Goal: Task Accomplishment & Management: Manage account settings

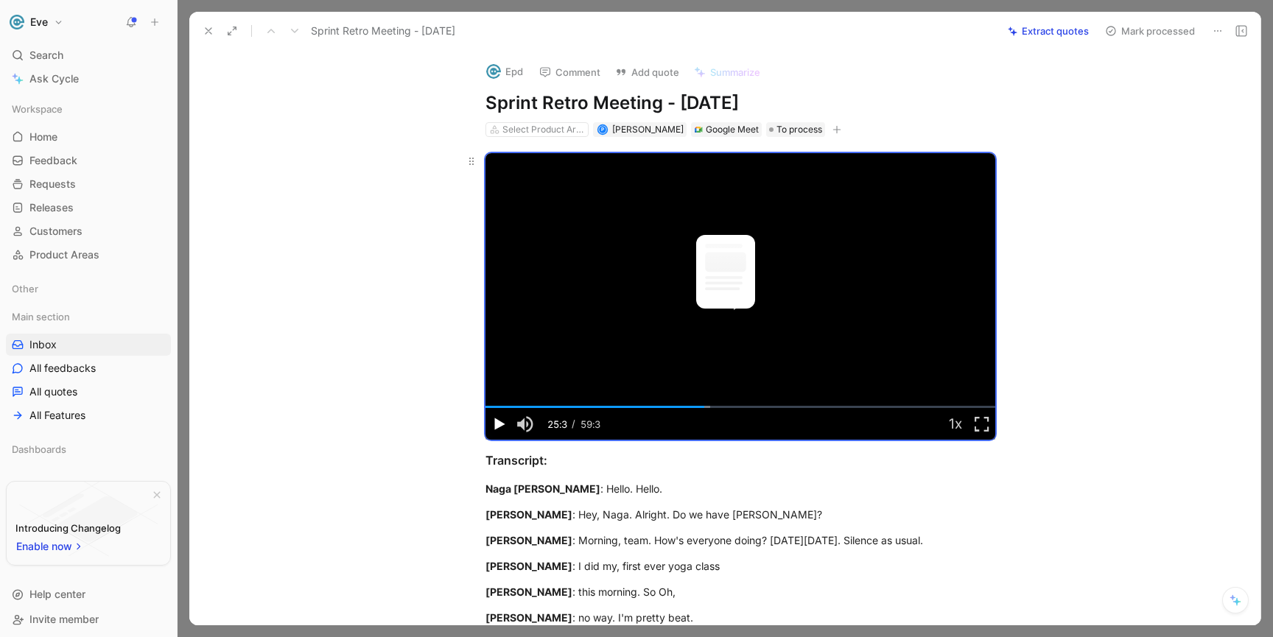
click at [500, 424] on span "Video Player" at bounding box center [499, 424] width 27 height 0
click at [972, 307] on span "1.5x" at bounding box center [971, 301] width 18 height 19
click at [942, 422] on button "Playback Rate" at bounding box center [955, 424] width 27 height 32
click at [967, 335] on span "1x" at bounding box center [967, 339] width 10 height 19
click at [606, 332] on video "Video Player" at bounding box center [741, 296] width 510 height 287
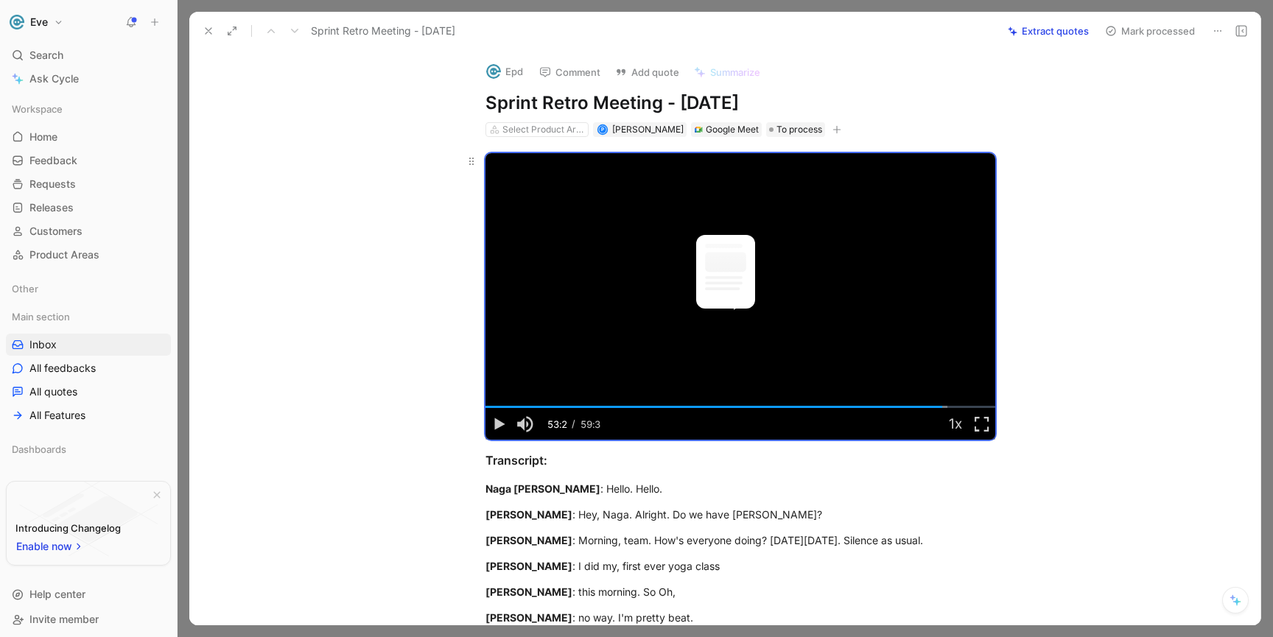
click at [608, 331] on video "Video Player" at bounding box center [741, 296] width 510 height 287
drag, startPoint x: 944, startPoint y: 407, endPoint x: 933, endPoint y: 405, distance: 11.2
click at [937, 406] on div "52:46" at bounding box center [937, 407] width 1 height 2
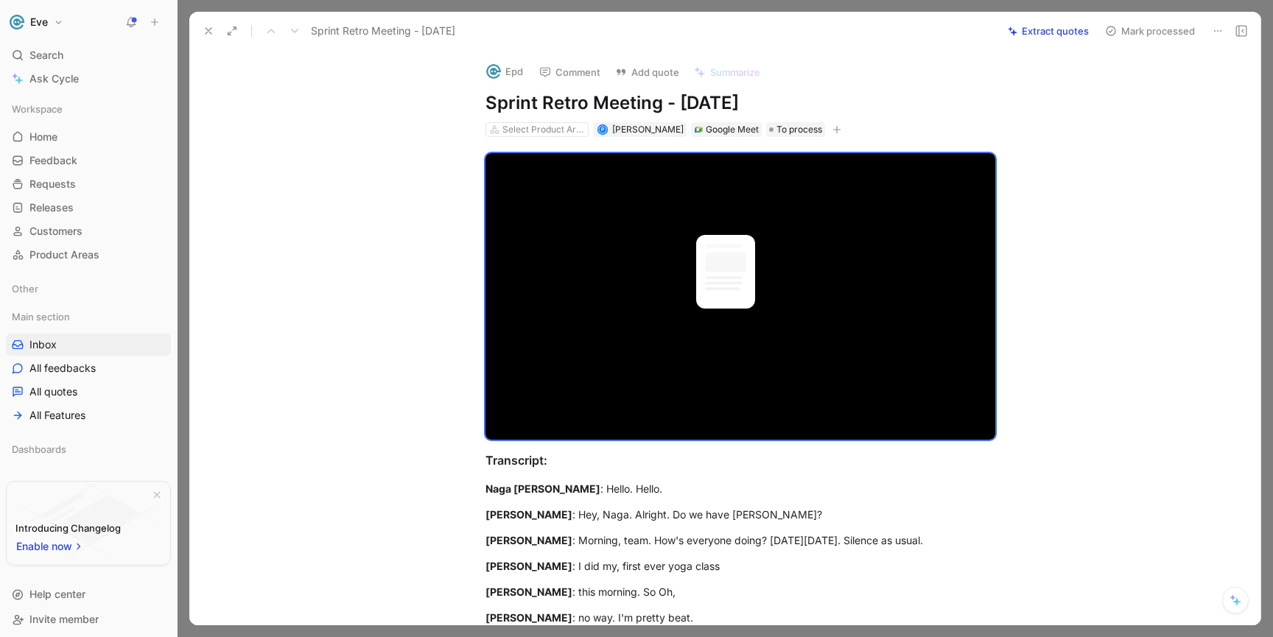
click at [1213, 32] on icon at bounding box center [1218, 31] width 12 height 12
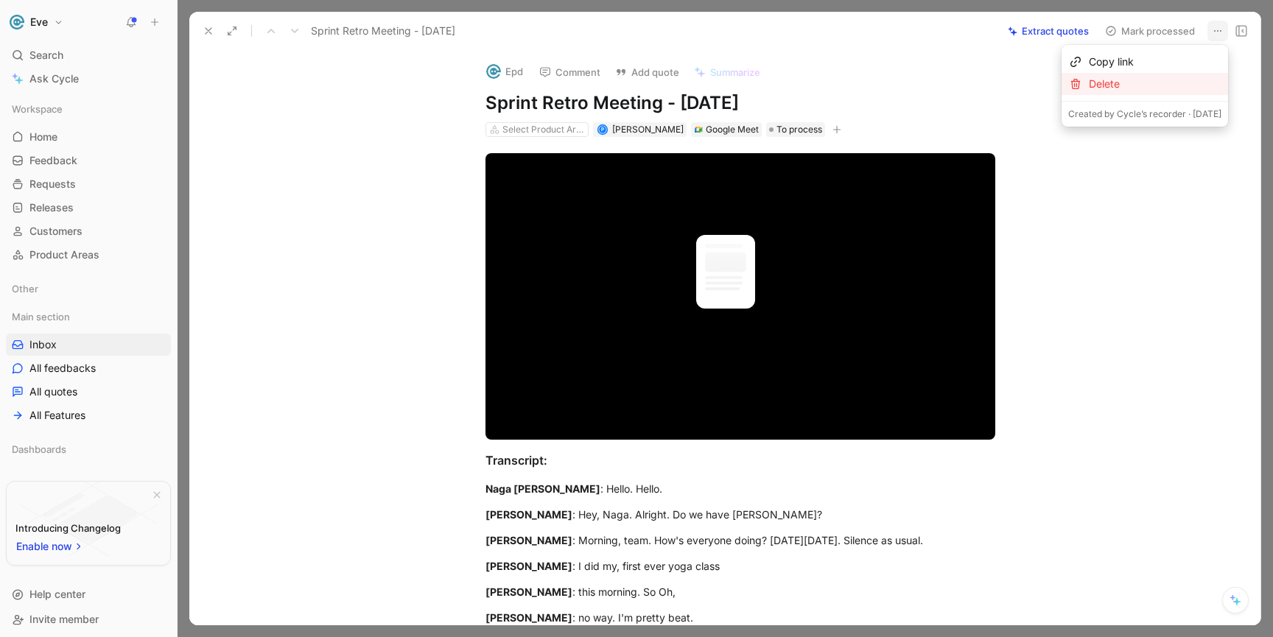
click at [1089, 88] on div "Delete" at bounding box center [1155, 84] width 133 height 18
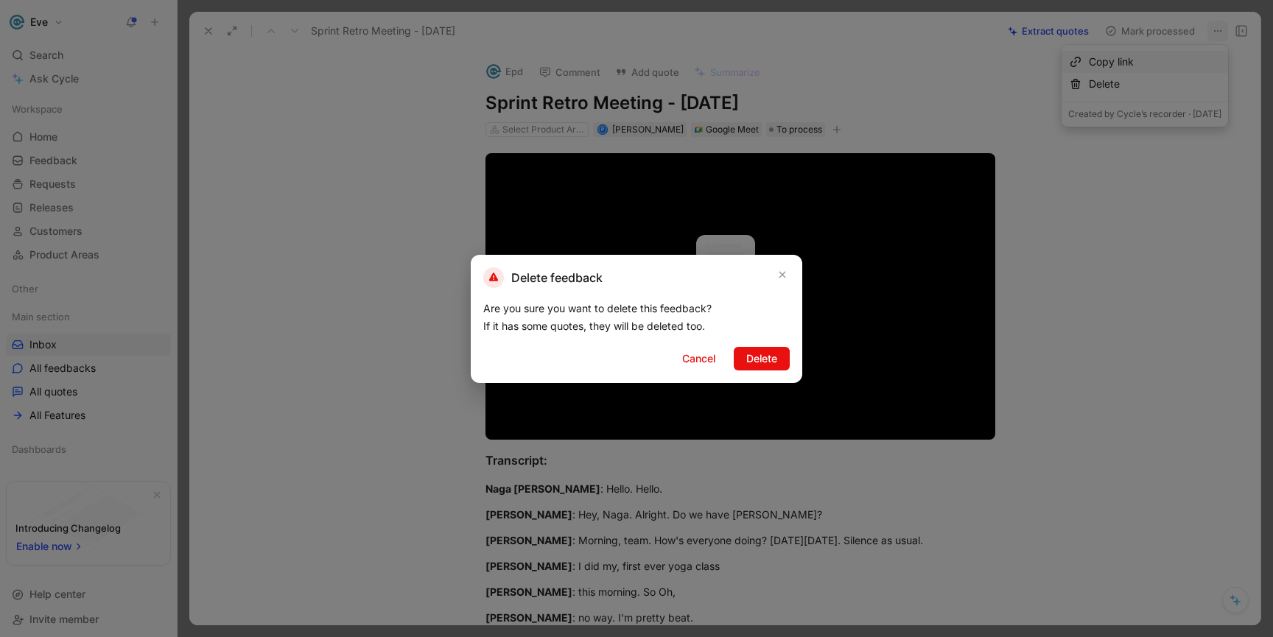
click at [774, 362] on span "Delete" at bounding box center [761, 359] width 31 height 18
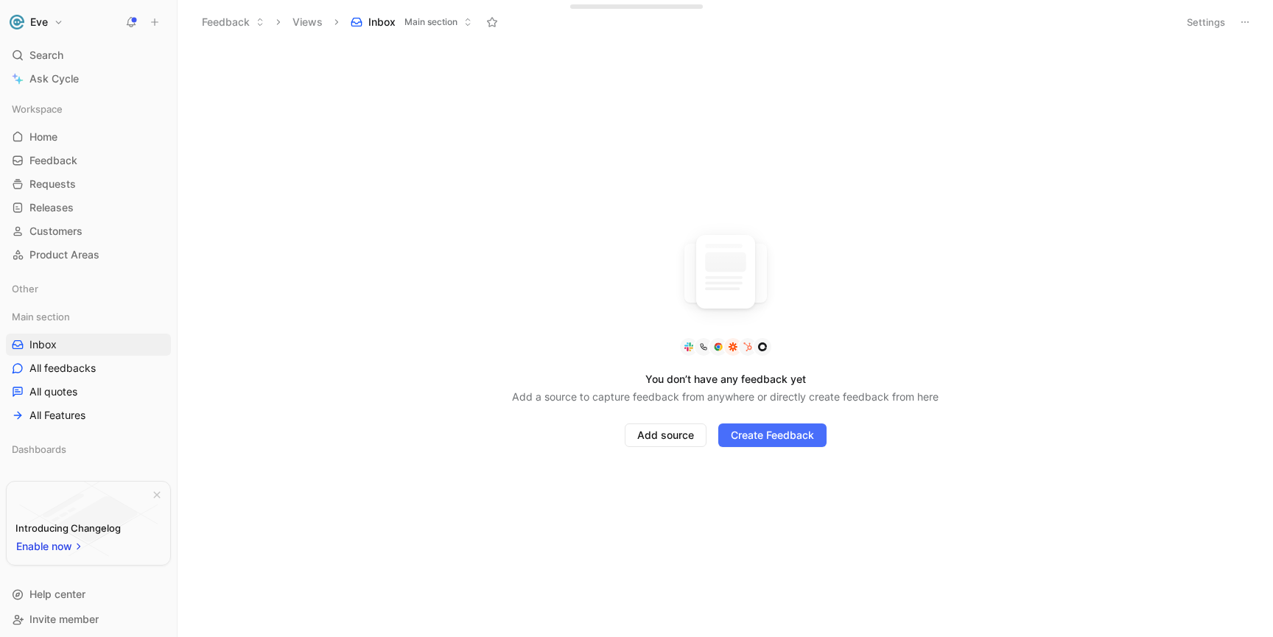
click at [368, 22] on span "Inbox" at bounding box center [381, 22] width 27 height 15
click at [35, 347] on span "Inbox" at bounding box center [42, 344] width 27 height 15
click at [43, 348] on span "Inbox" at bounding box center [42, 344] width 27 height 15
click at [49, 344] on span "Inbox" at bounding box center [42, 344] width 27 height 15
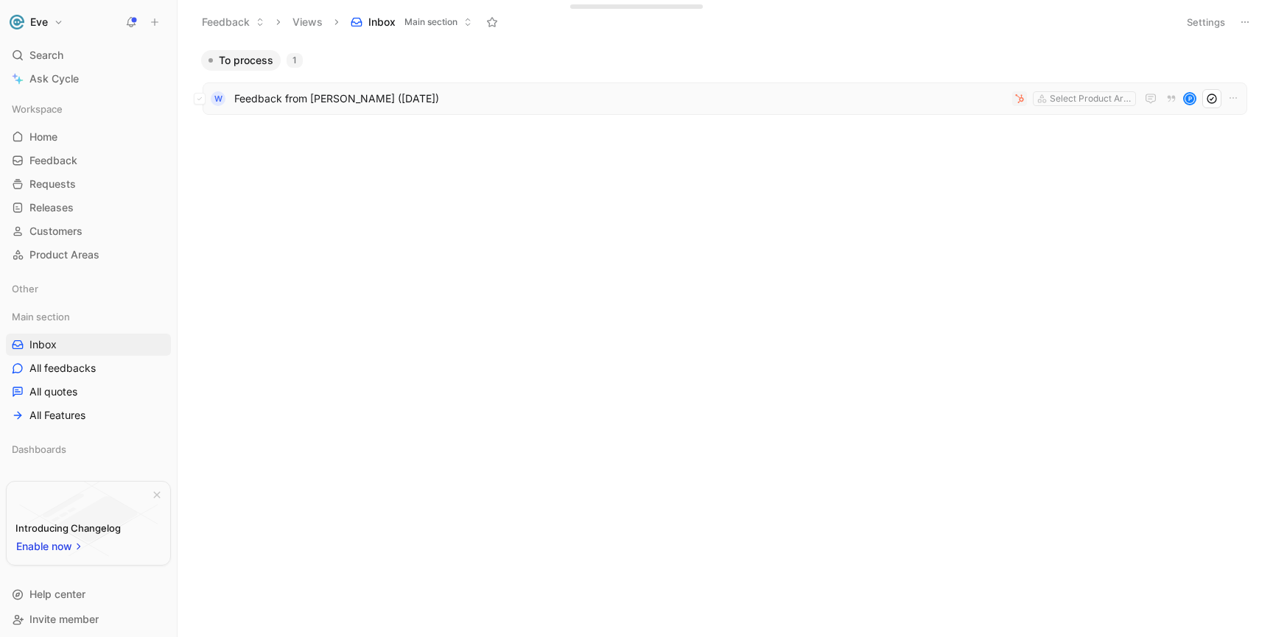
click at [520, 92] on span "Feedback from [PERSON_NAME] ([DATE])" at bounding box center [620, 99] width 772 height 18
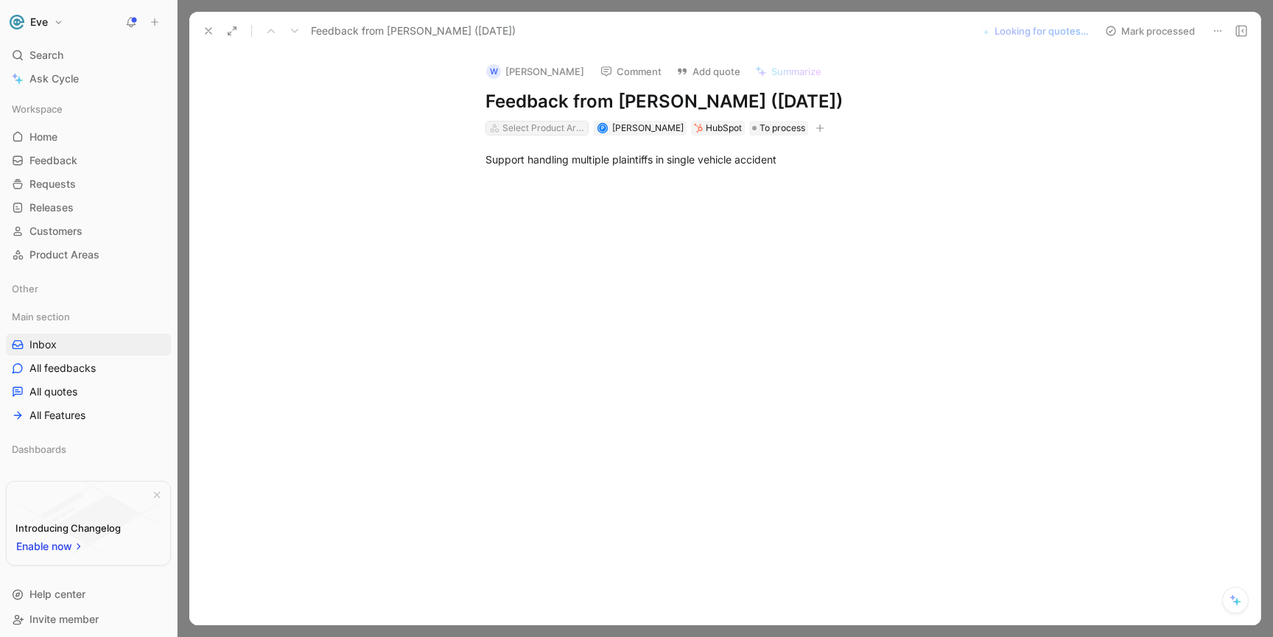
click at [550, 127] on div "Select Product Areas" at bounding box center [544, 128] width 83 height 15
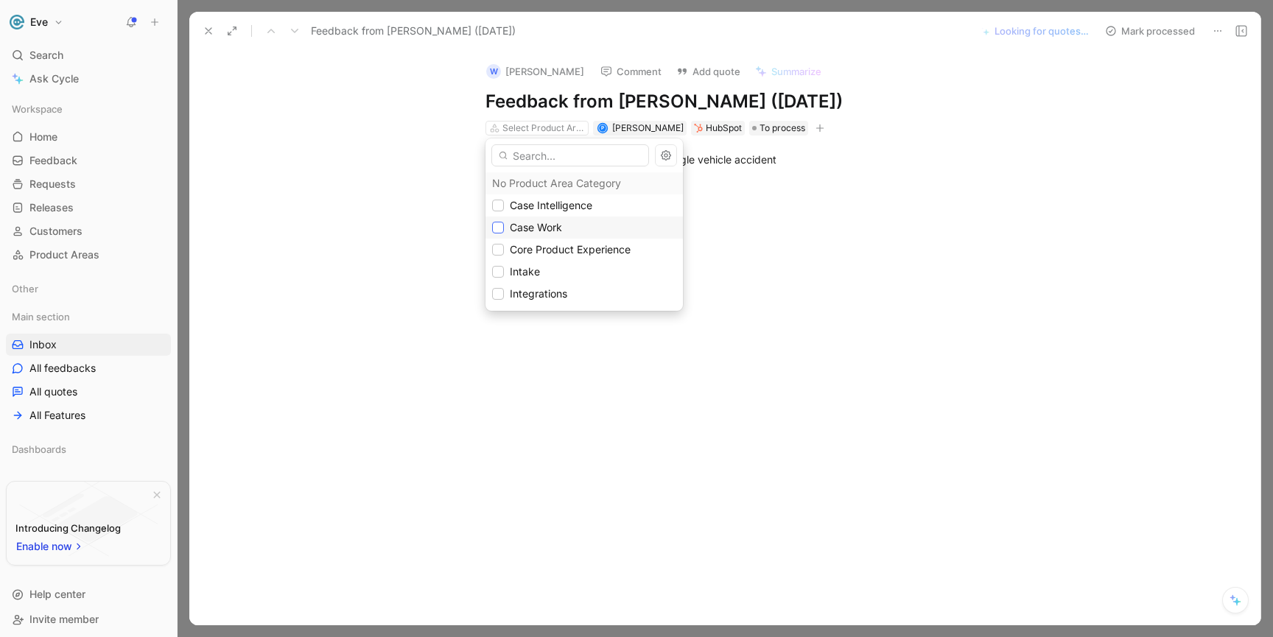
click at [500, 232] on div at bounding box center [498, 228] width 12 height 12
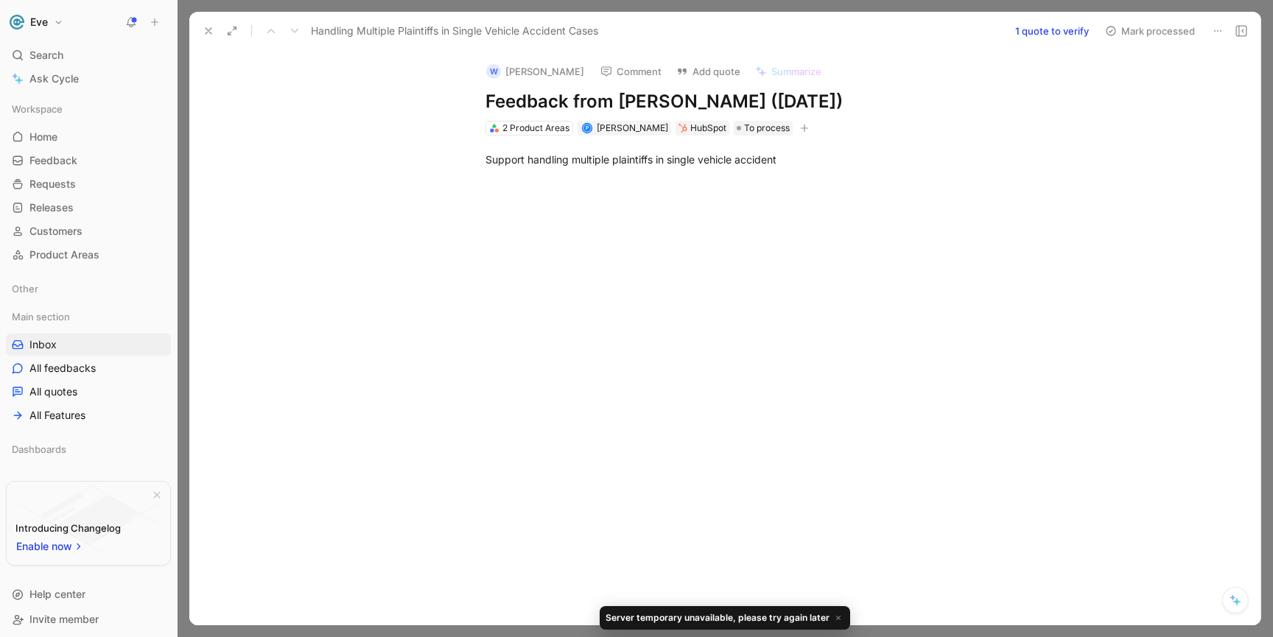
click at [1175, 32] on button "Mark processed" at bounding box center [1150, 31] width 103 height 21
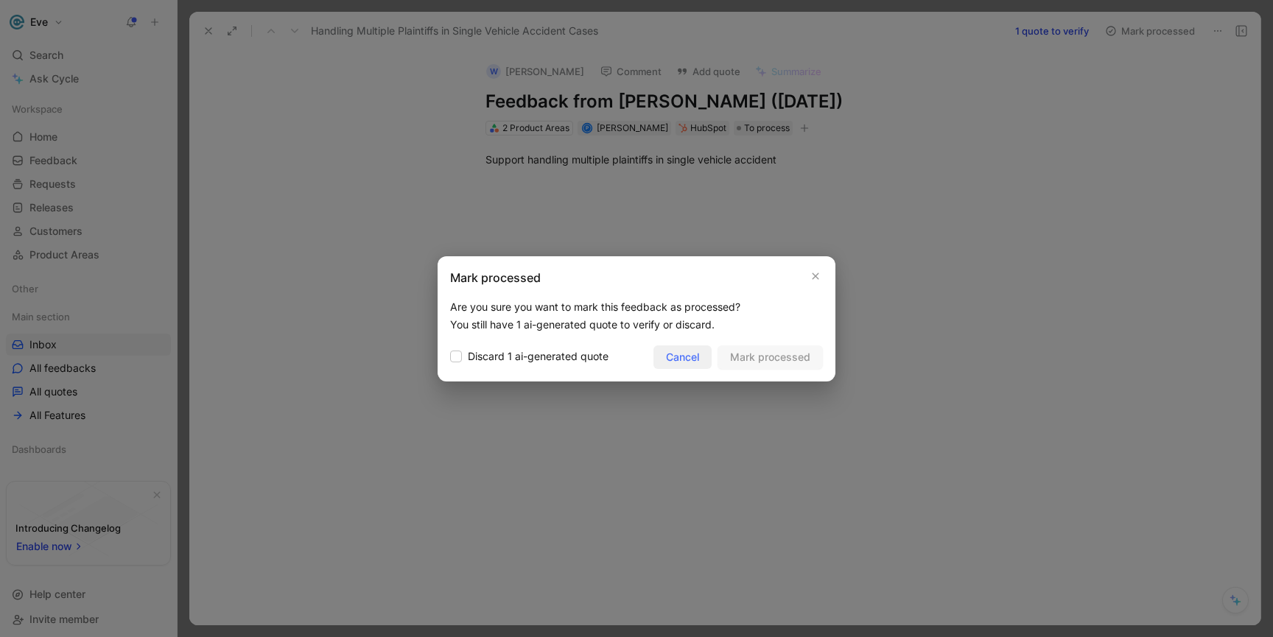
click at [693, 362] on span "Cancel" at bounding box center [682, 358] width 33 height 18
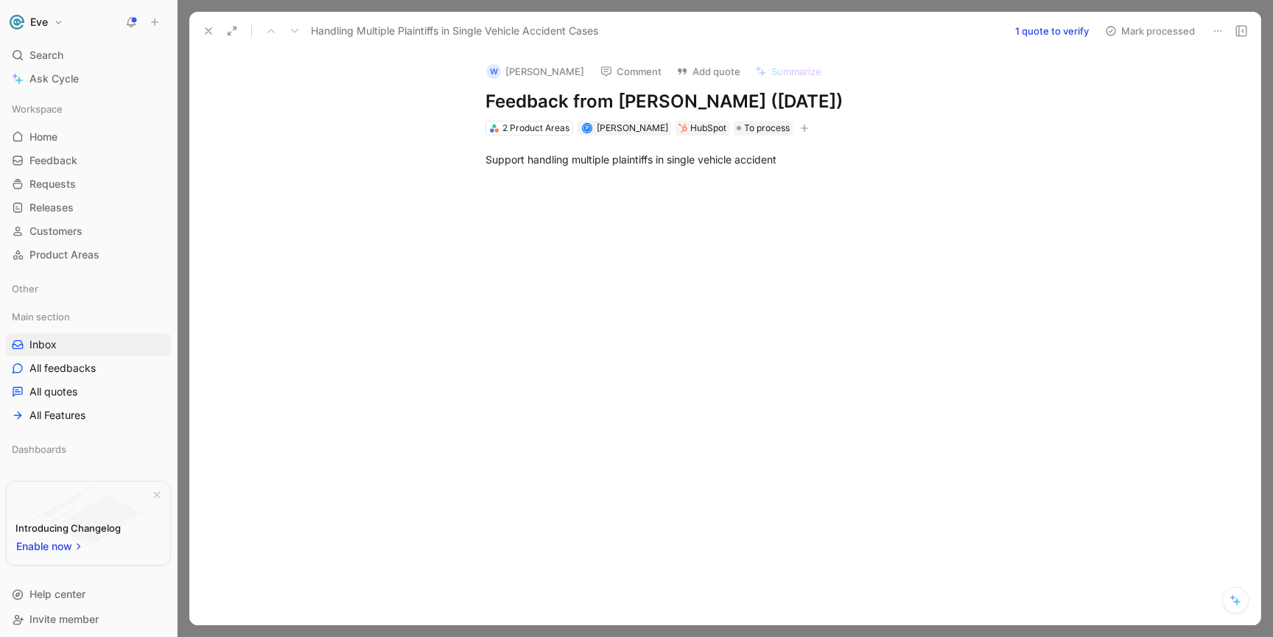
click at [1051, 32] on button "1 quote to verify" at bounding box center [1052, 31] width 87 height 21
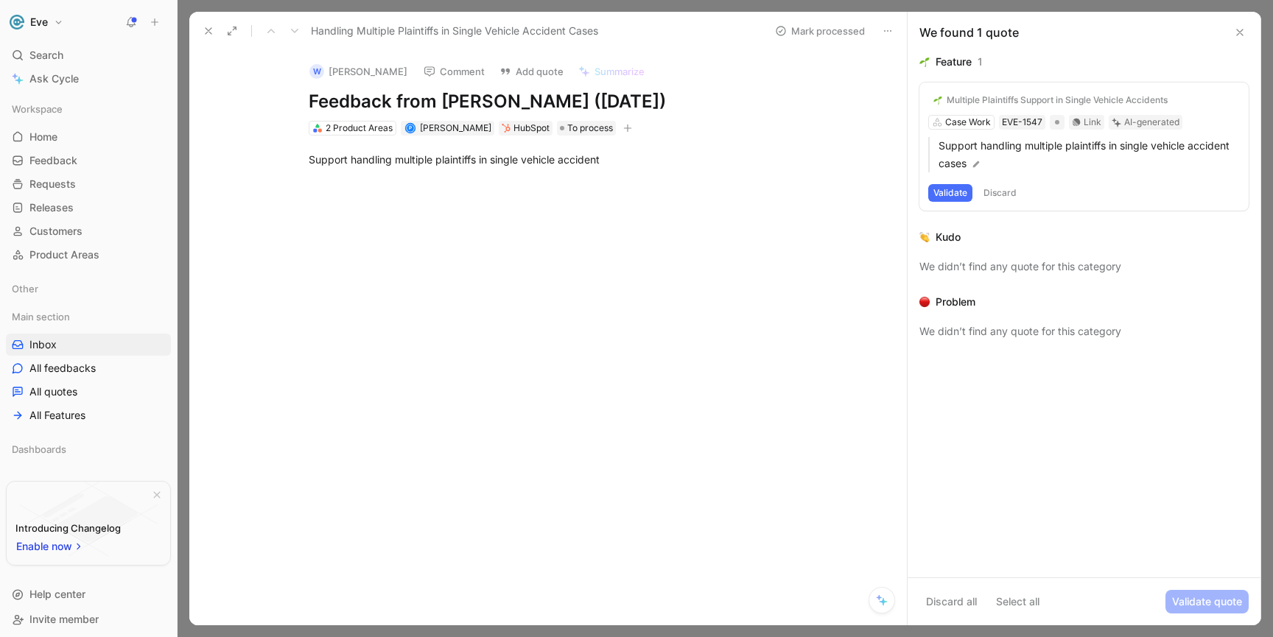
click at [955, 193] on button "Validate" at bounding box center [950, 193] width 44 height 18
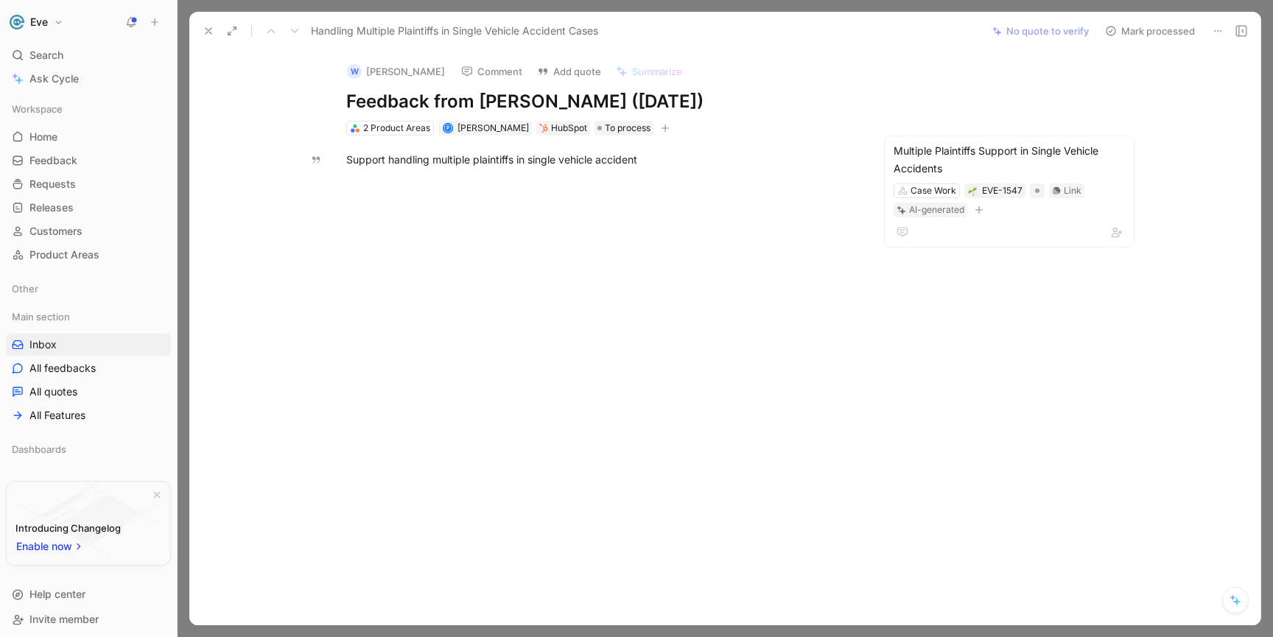
click at [1148, 32] on button "Mark processed" at bounding box center [1150, 31] width 103 height 21
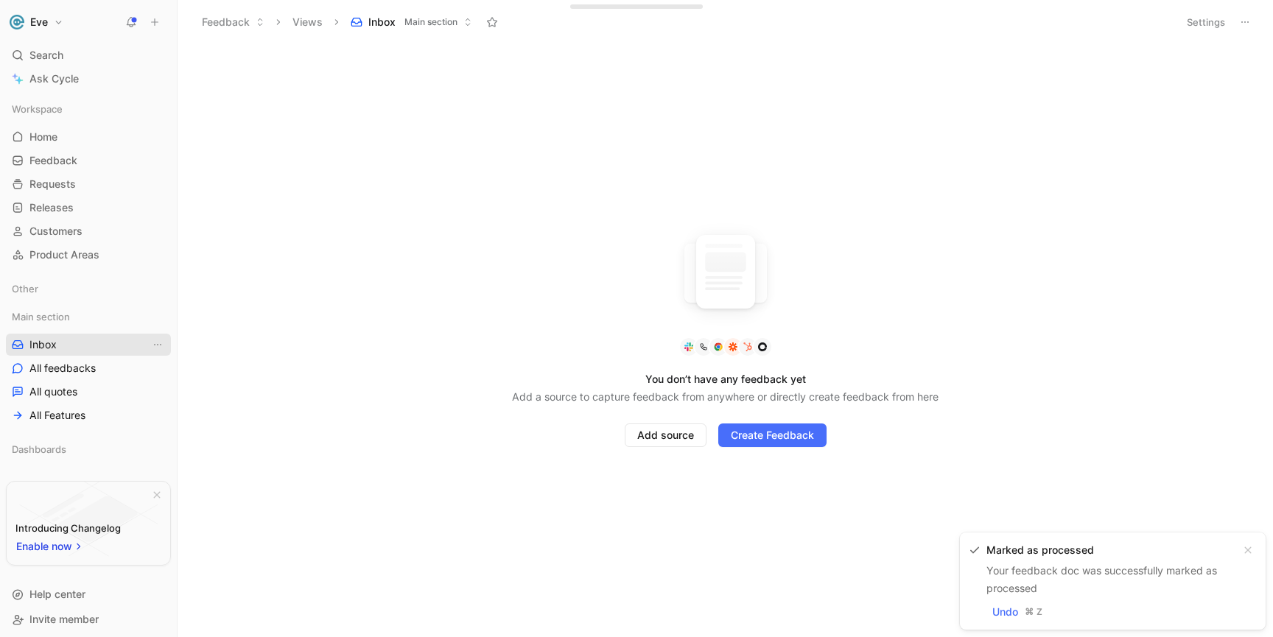
click at [52, 351] on span "Inbox" at bounding box center [42, 344] width 27 height 15
